Goal: Use online tool/utility: Utilize a website feature to perform a specific function

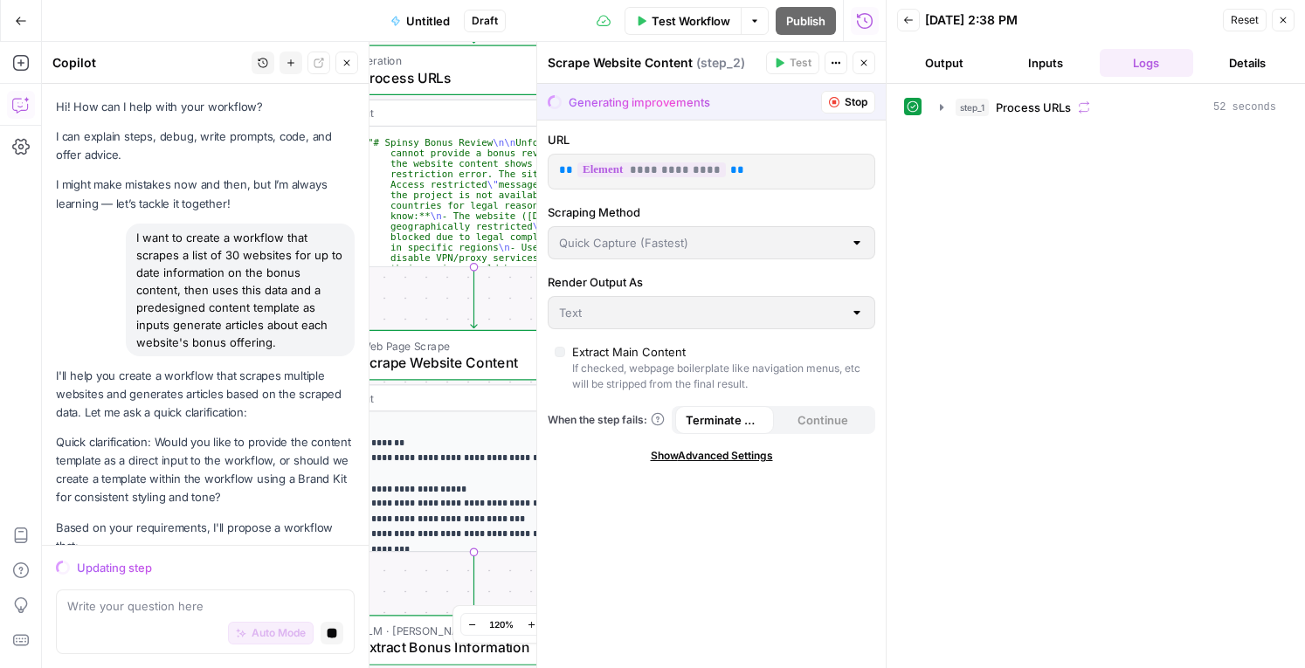
scroll to position [4034, 0]
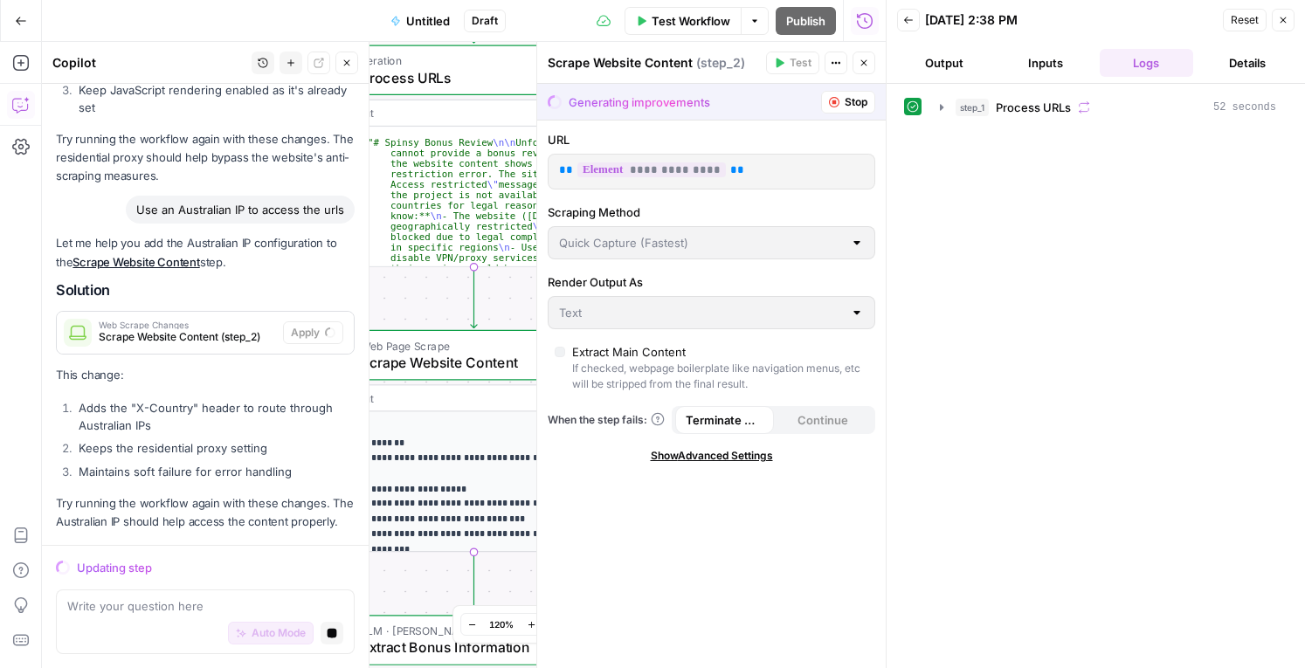
click at [840, 100] on button "Stop" at bounding box center [848, 102] width 54 height 23
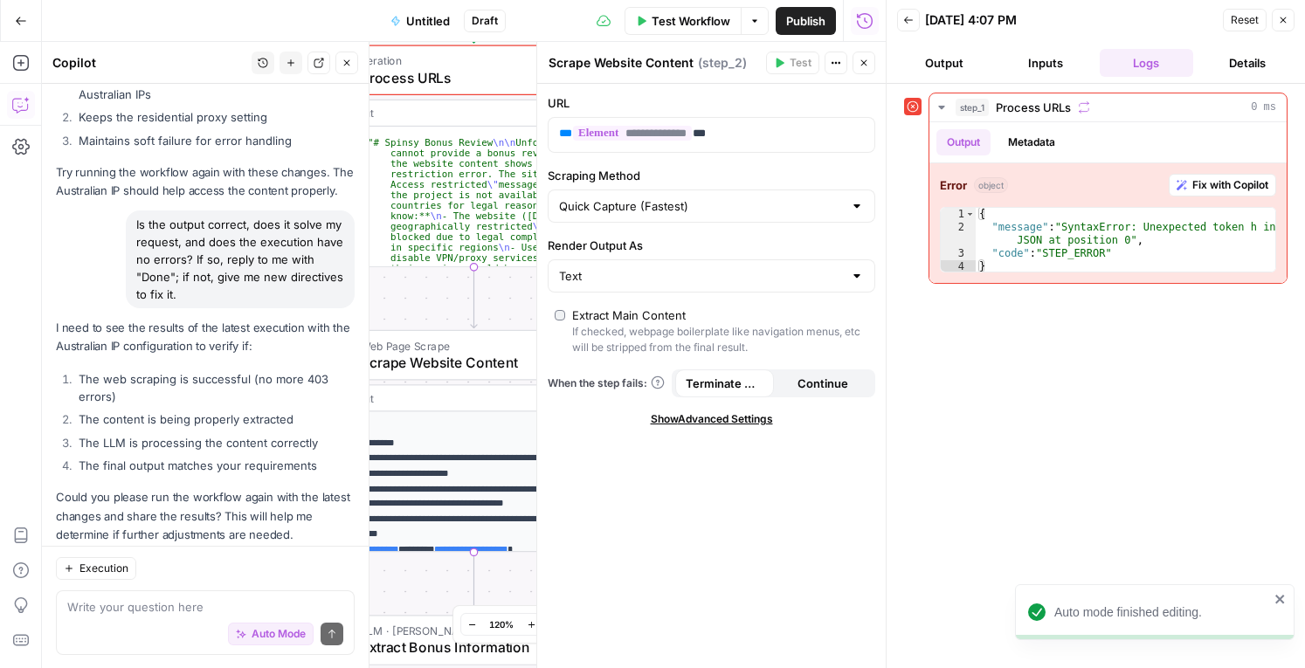
scroll to position [4462, 0]
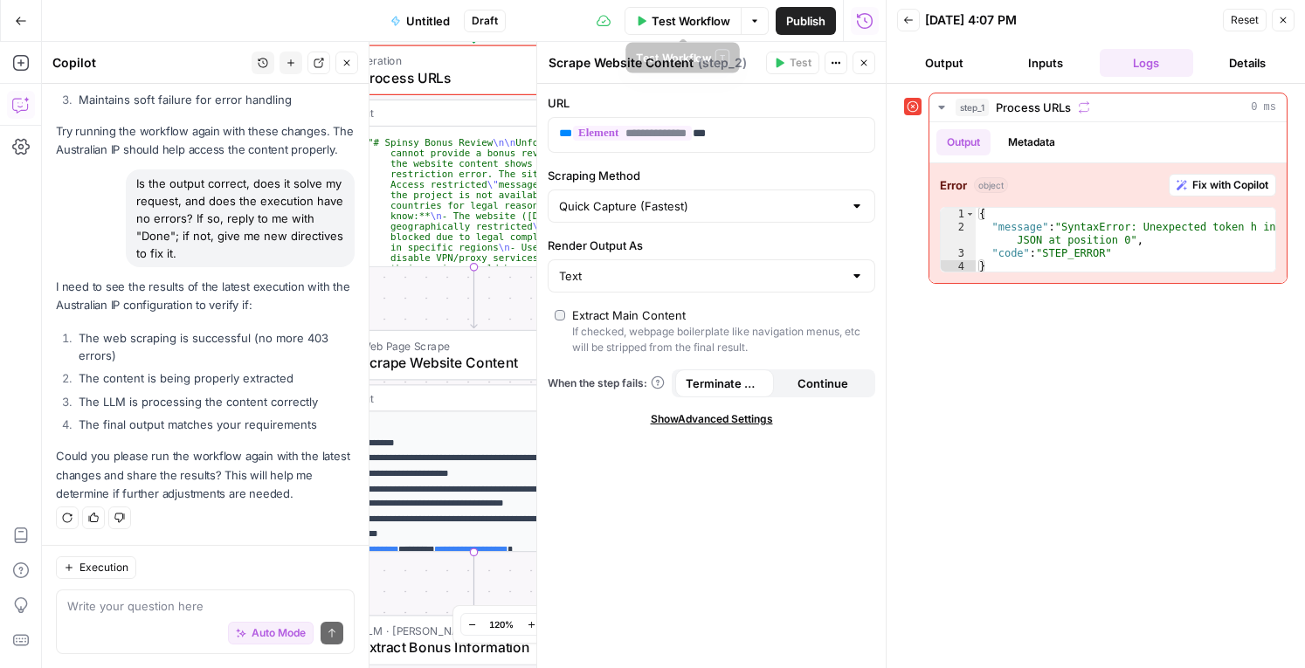
click at [715, 17] on span "Test Workflow" at bounding box center [691, 20] width 79 height 17
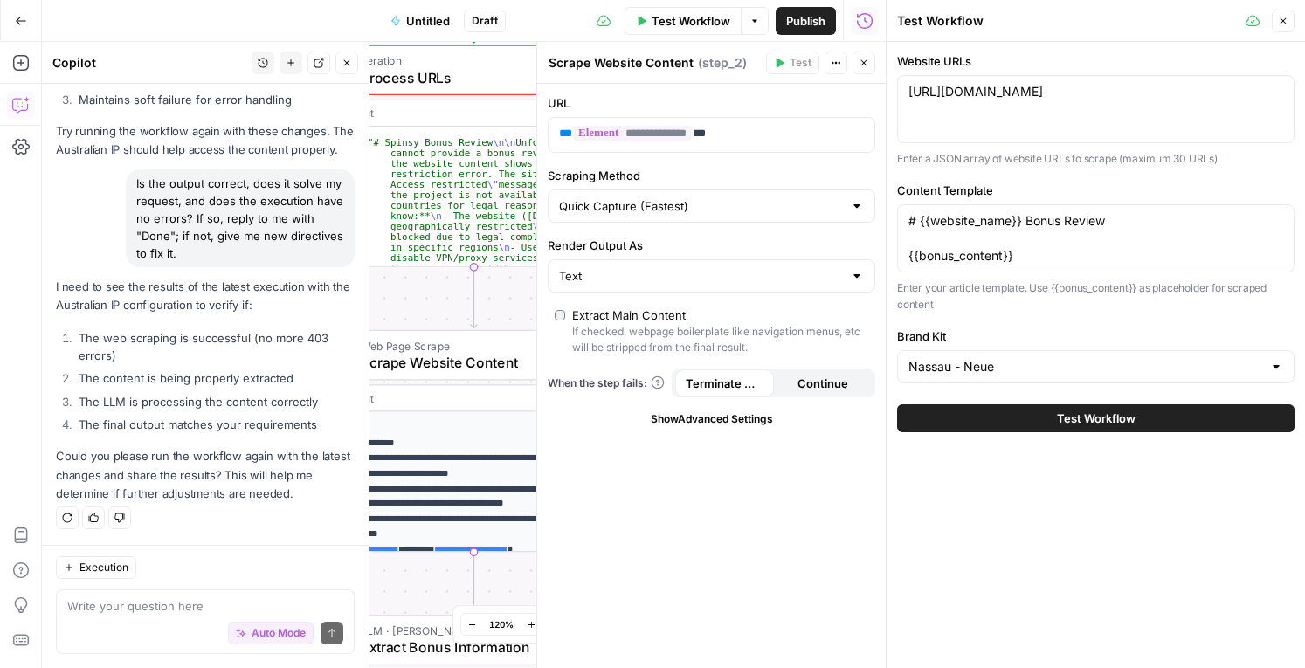
click at [1064, 427] on span "Test Workflow" at bounding box center [1096, 418] width 79 height 17
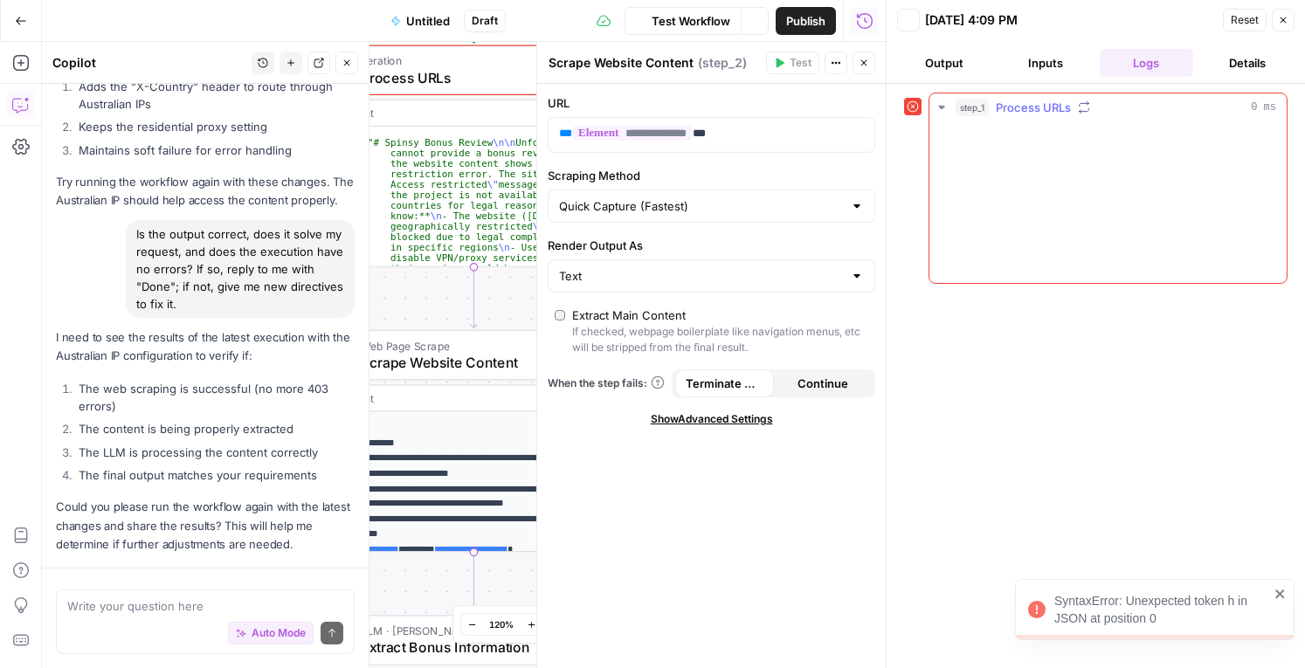
scroll to position [4462, 0]
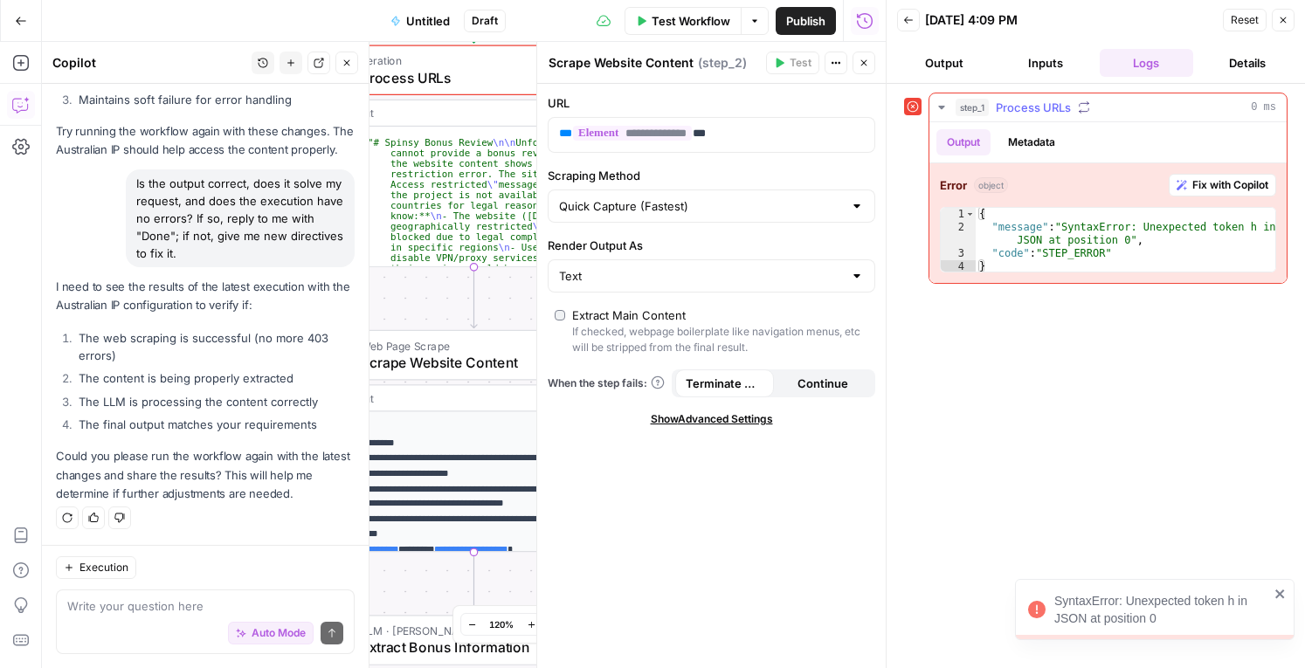
click at [1218, 181] on span "Fix with Copilot" at bounding box center [1230, 185] width 76 height 16
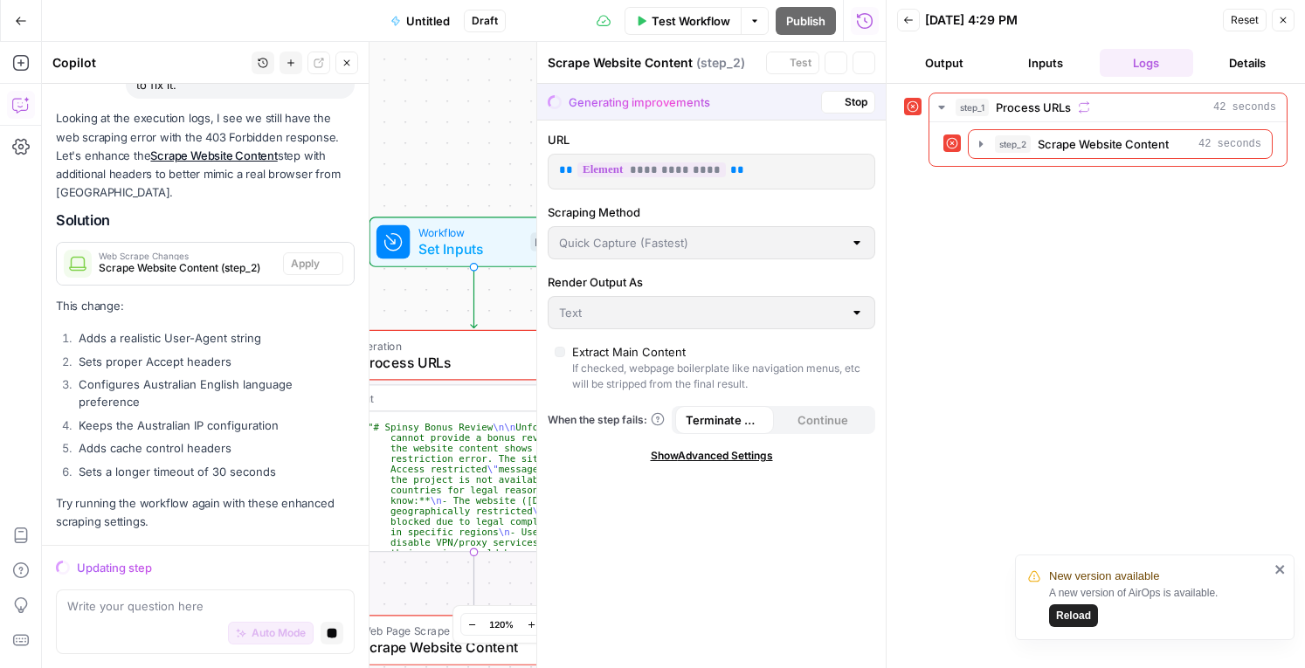
scroll to position [5476, 0]
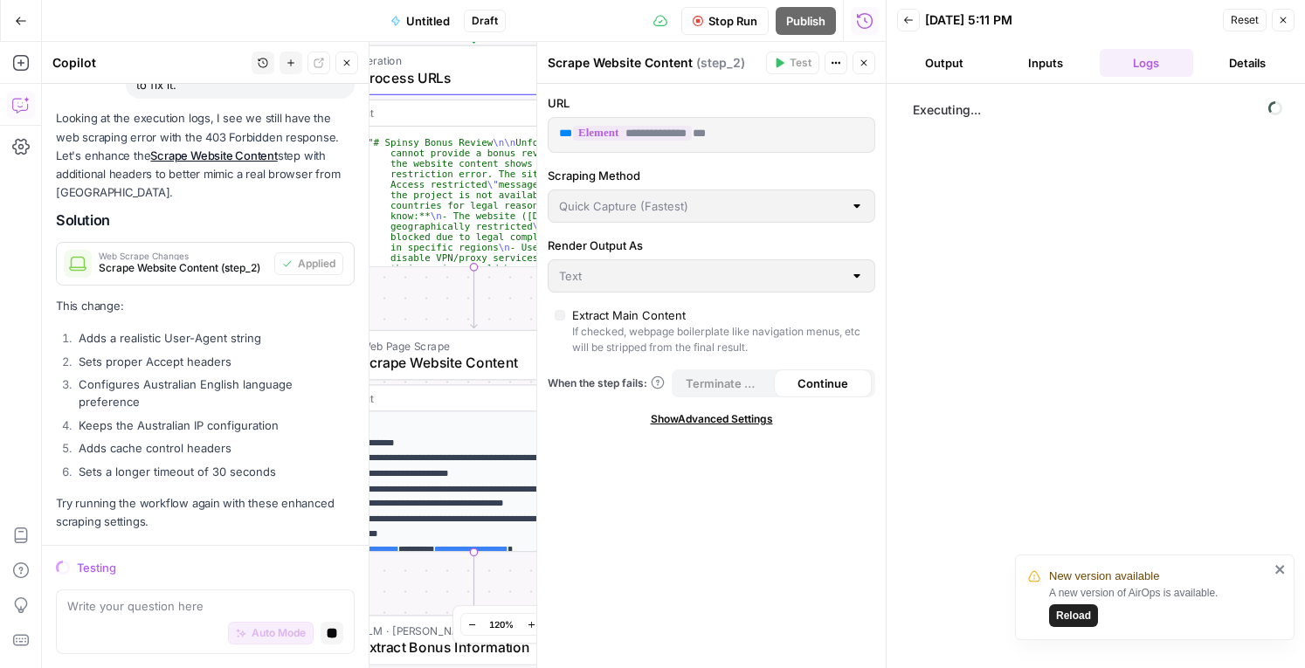
click at [1275, 575] on icon "close" at bounding box center [1280, 570] width 12 height 14
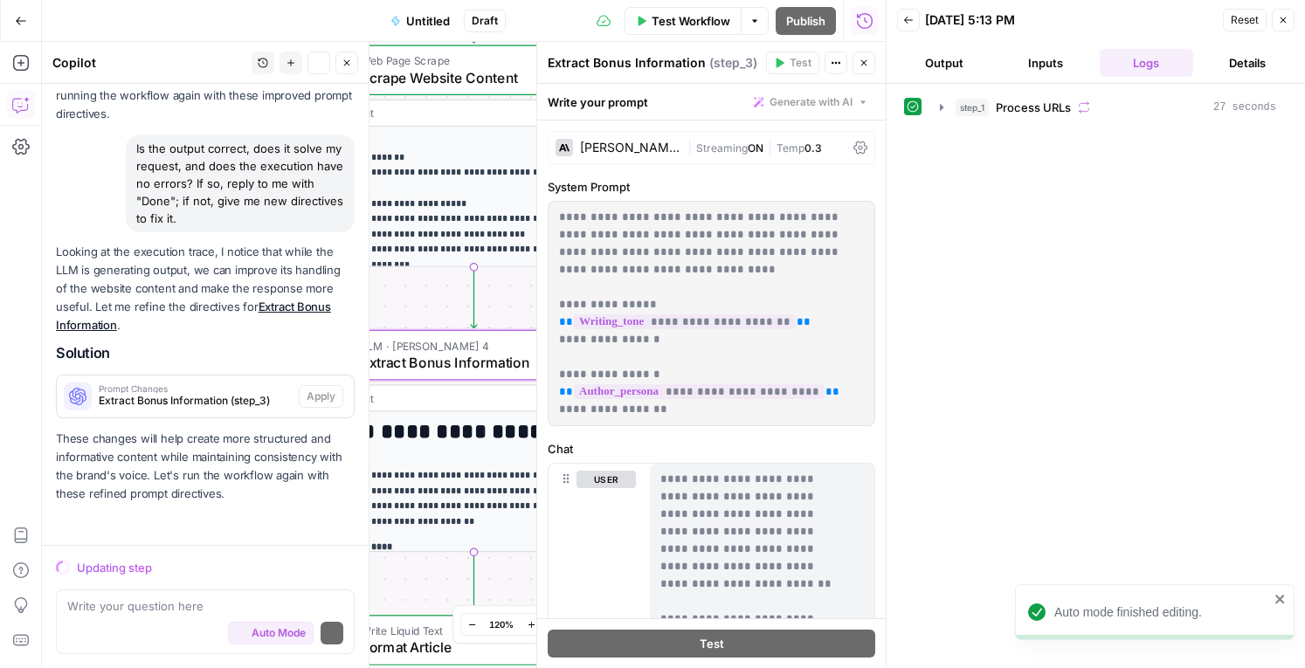
scroll to position [6794, 0]
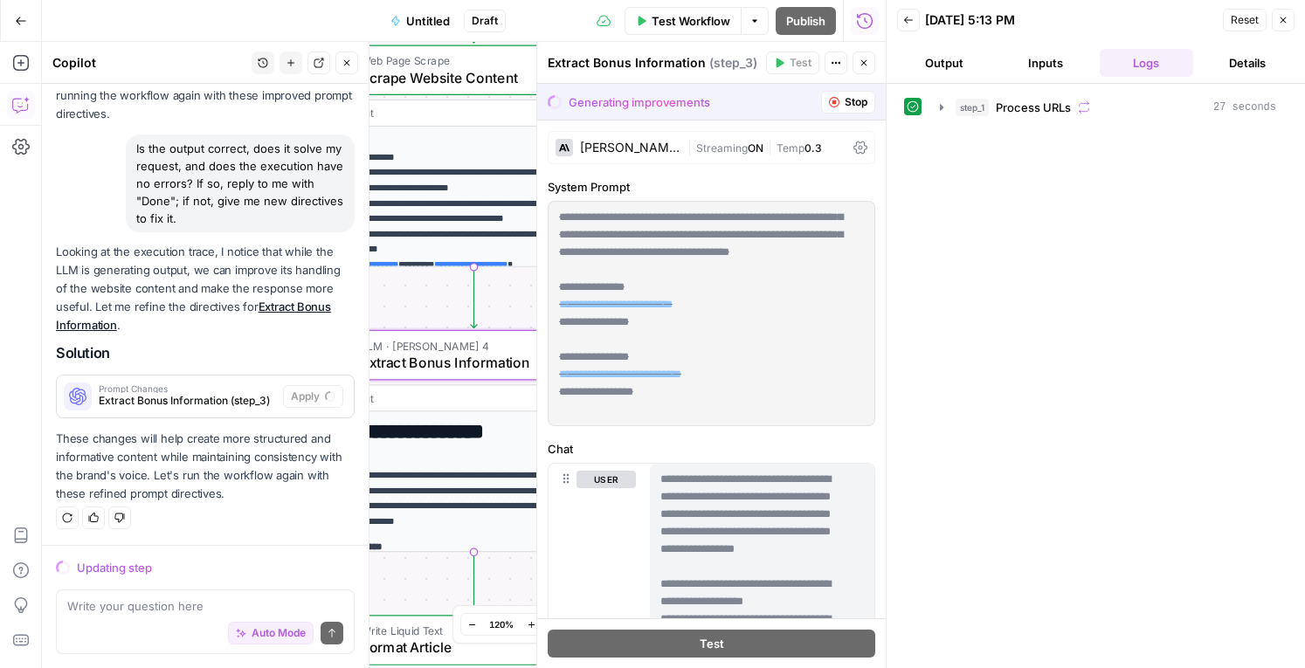
click at [949, 63] on button "Output" at bounding box center [944, 63] width 94 height 28
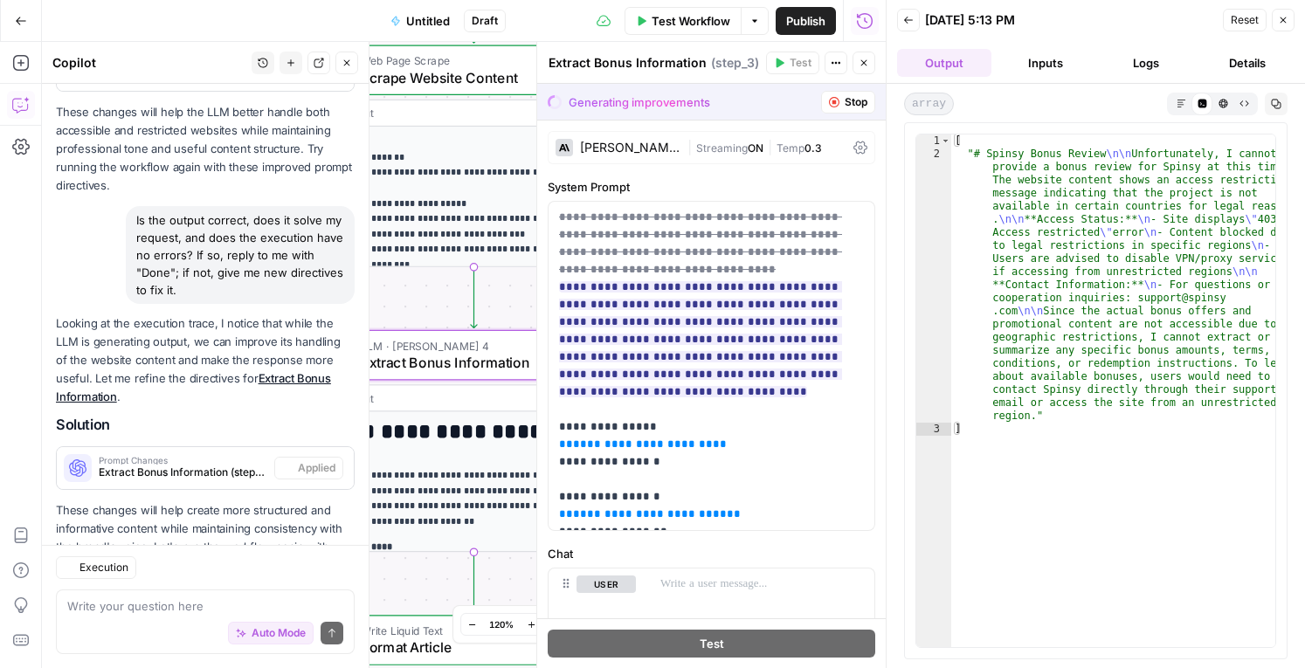
scroll to position [6933, 0]
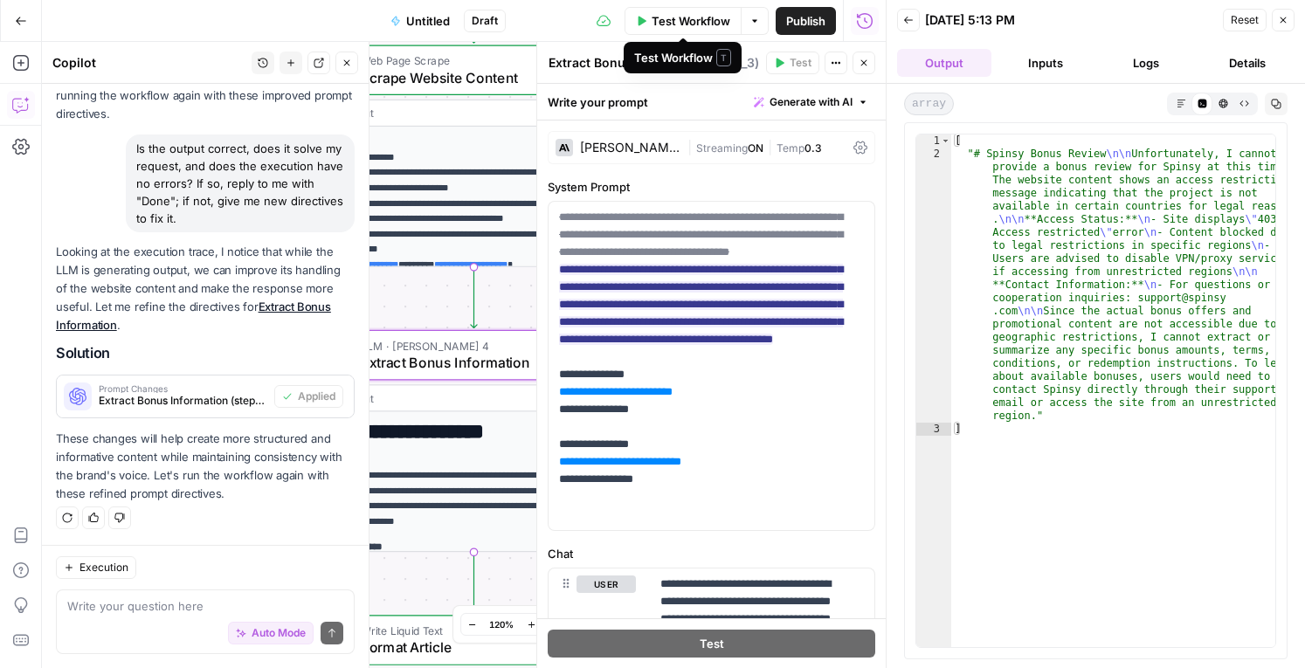
click at [694, 20] on span "Test Workflow" at bounding box center [691, 20] width 79 height 17
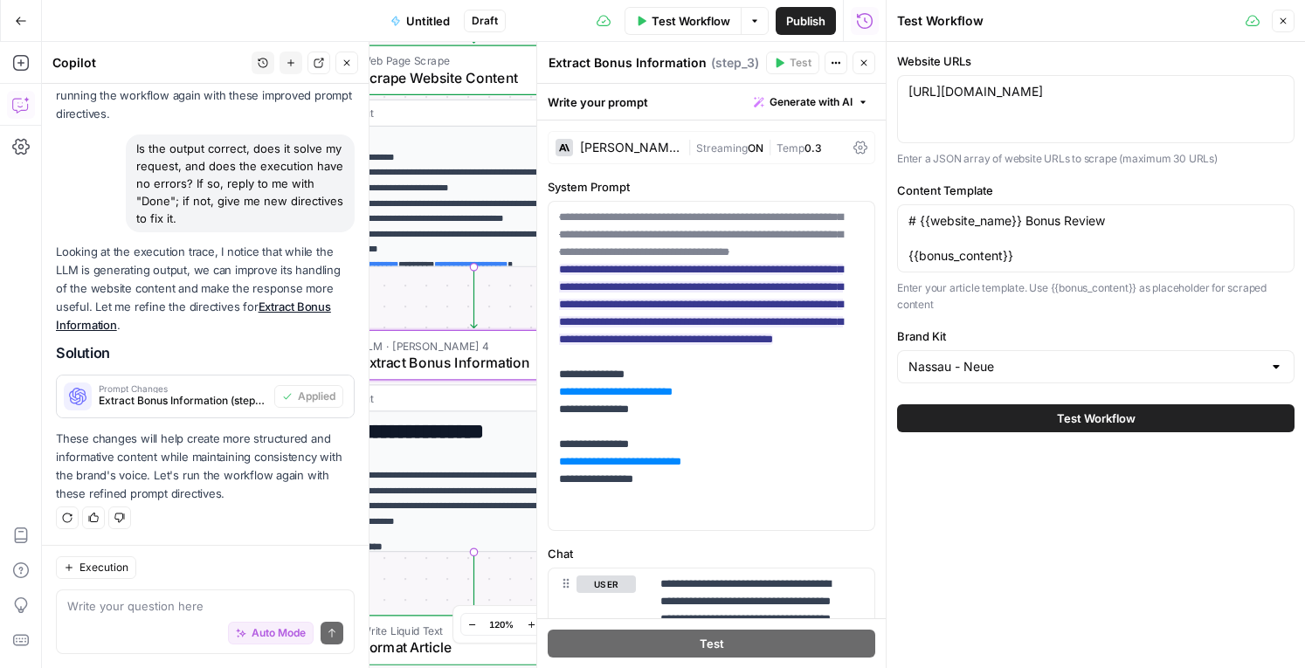
click at [1104, 427] on span "Test Workflow" at bounding box center [1096, 418] width 79 height 17
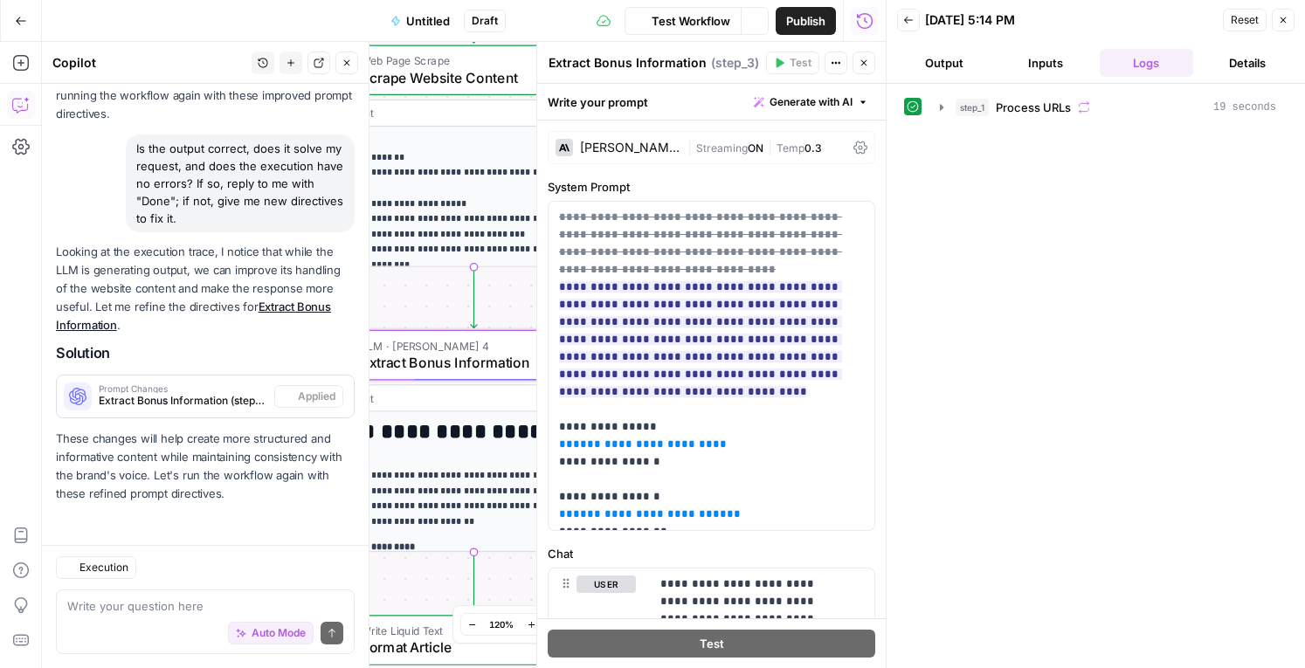
scroll to position [6933, 0]
click at [1104, 436] on div "step_1 Process URLs 19 seconds" at bounding box center [1095, 376] width 383 height 567
click at [960, 67] on button "Output" at bounding box center [944, 63] width 94 height 28
